Goal: Transaction & Acquisition: Purchase product/service

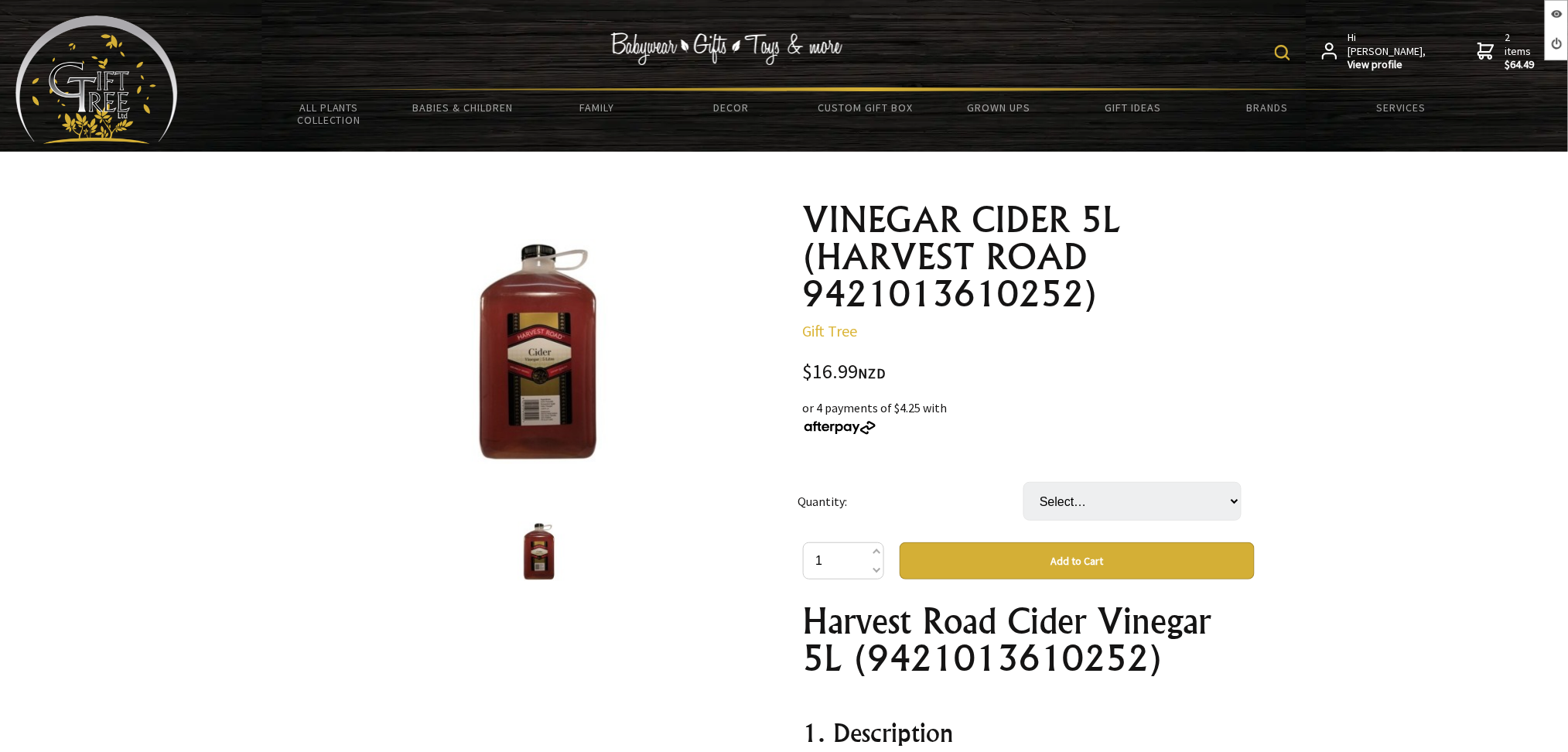
select select "BTL"
click at [1023, 482] on select "Select… BTL CTN (4 BTL) (+ $50.97)" at bounding box center [1133, 501] width 218 height 39
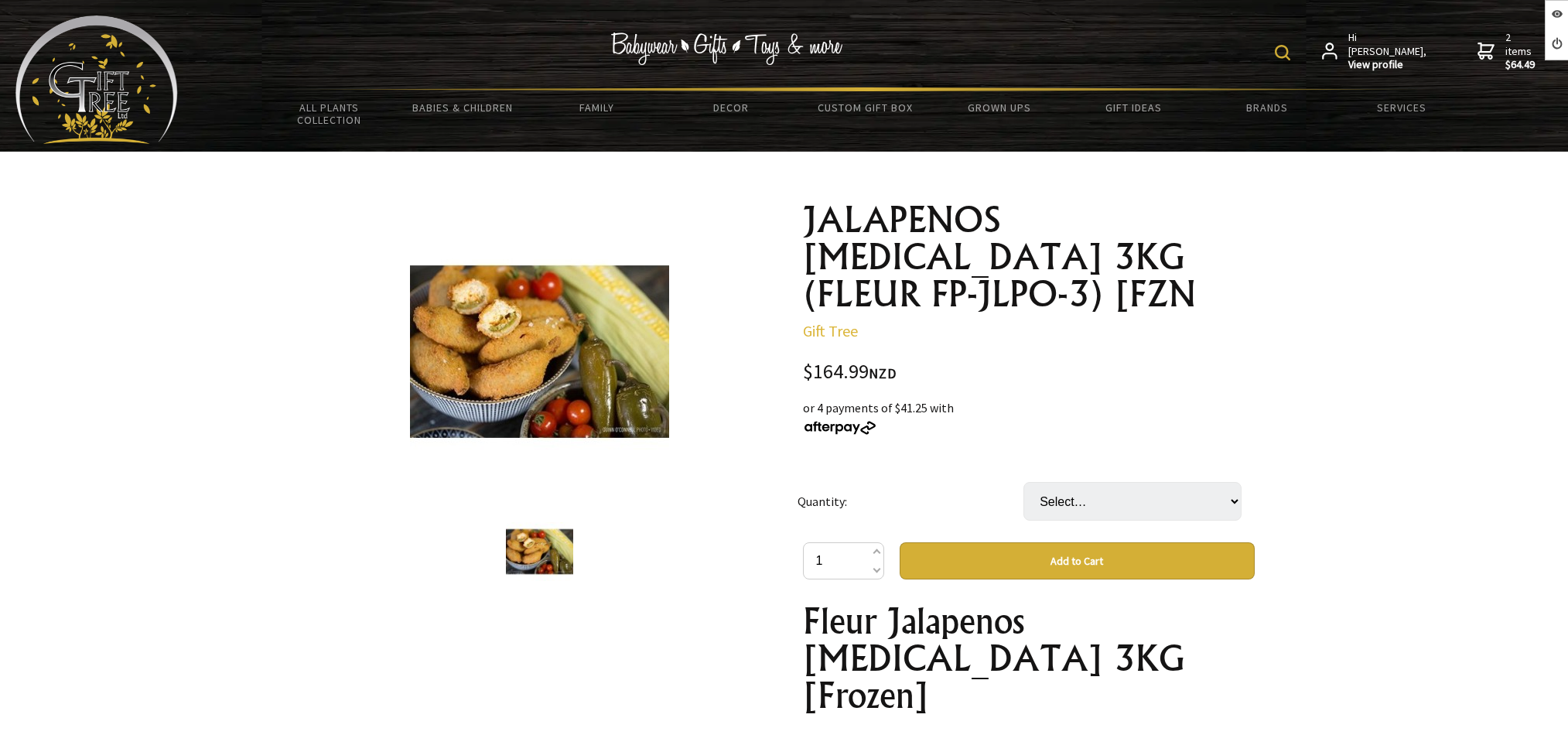
click at [1087, 482] on select "Select… CTN" at bounding box center [1133, 501] width 218 height 39
click at [952, 399] on div "or 4 payments of $41.25 with" at bounding box center [1029, 417] width 452 height 37
